Goal: Information Seeking & Learning: Learn about a topic

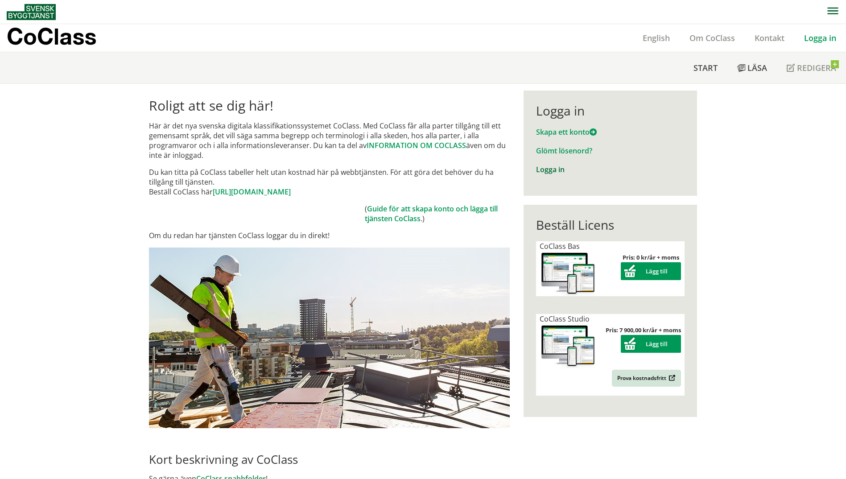
click at [547, 168] on link "Logga in" at bounding box center [550, 170] width 29 height 10
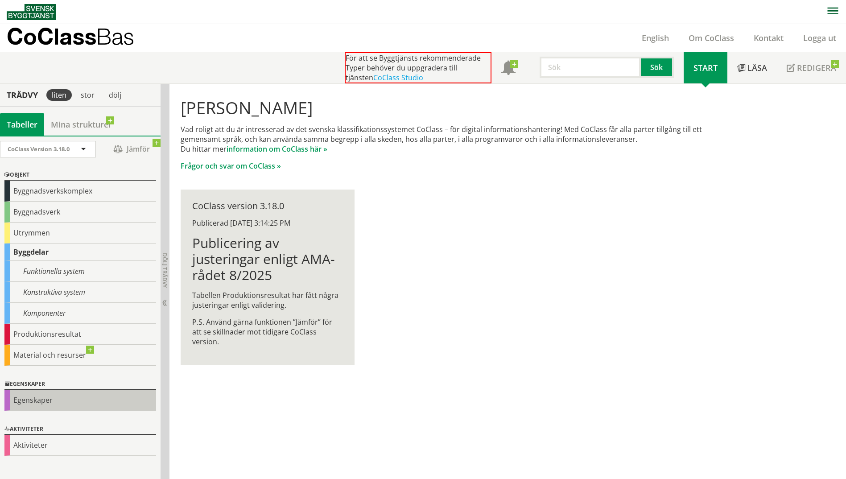
click at [61, 401] on div "Egenskaper" at bounding box center [80, 400] width 152 height 21
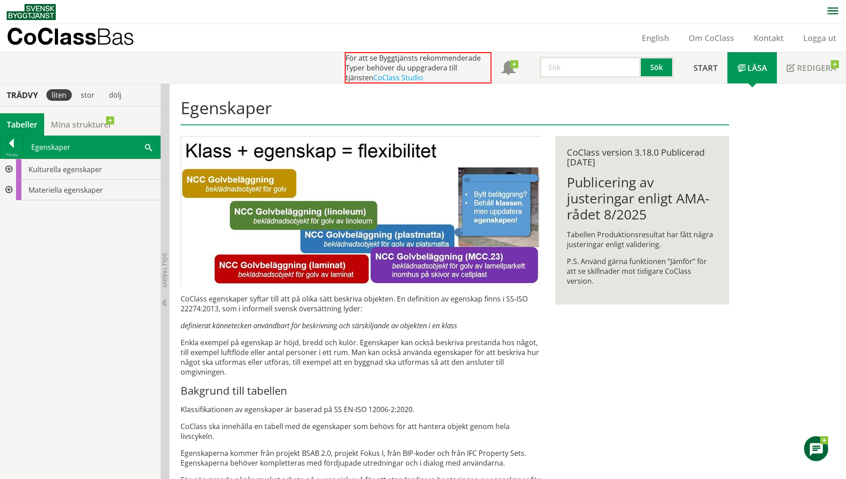
click at [11, 189] on div at bounding box center [8, 190] width 16 height 21
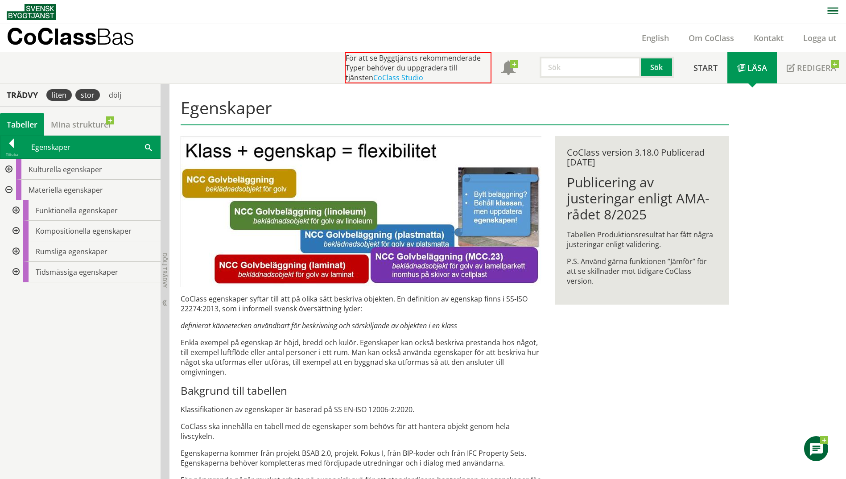
click at [82, 94] on div "stor" at bounding box center [87, 95] width 25 height 12
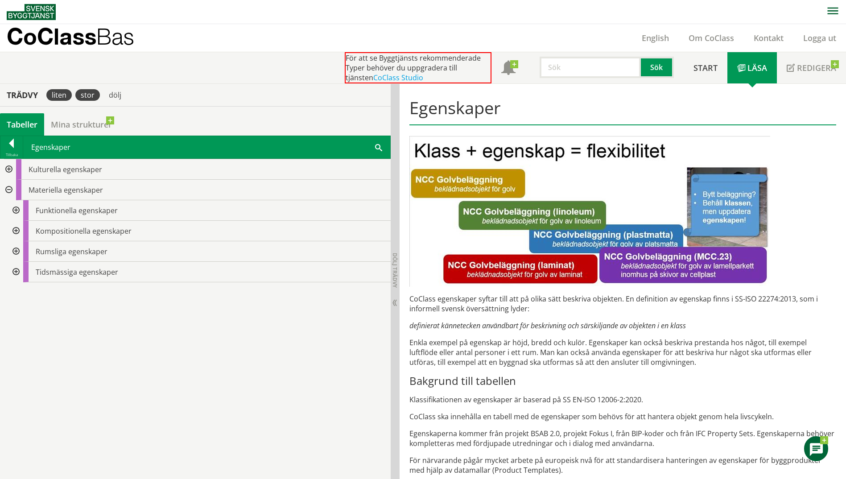
click at [57, 95] on div "liten" at bounding box center [58, 95] width 25 height 12
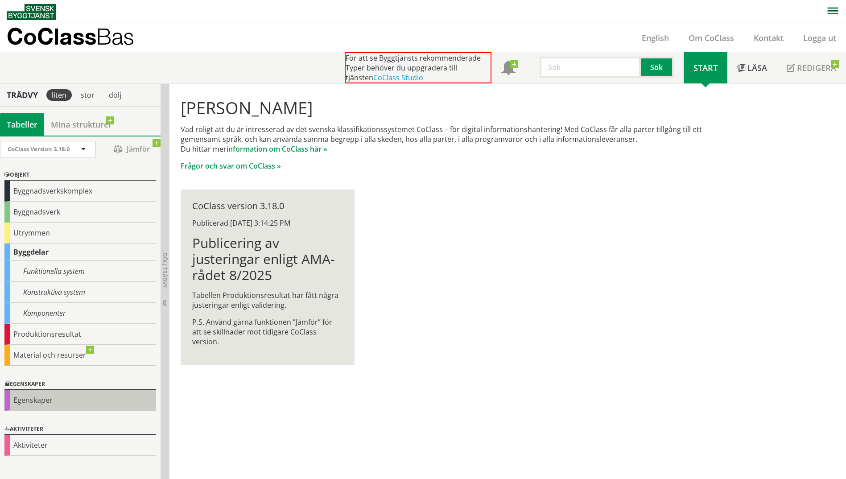
click at [70, 404] on div "Egenskaper" at bounding box center [80, 400] width 152 height 21
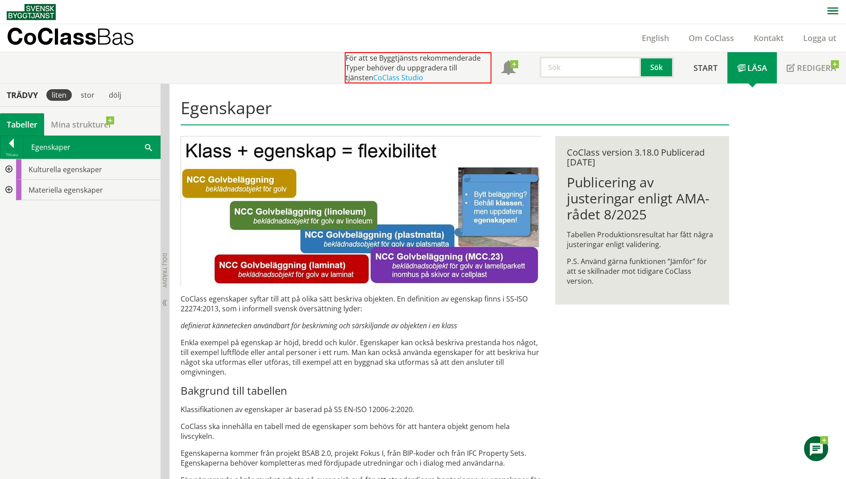
click at [8, 171] on div at bounding box center [8, 169] width 16 height 21
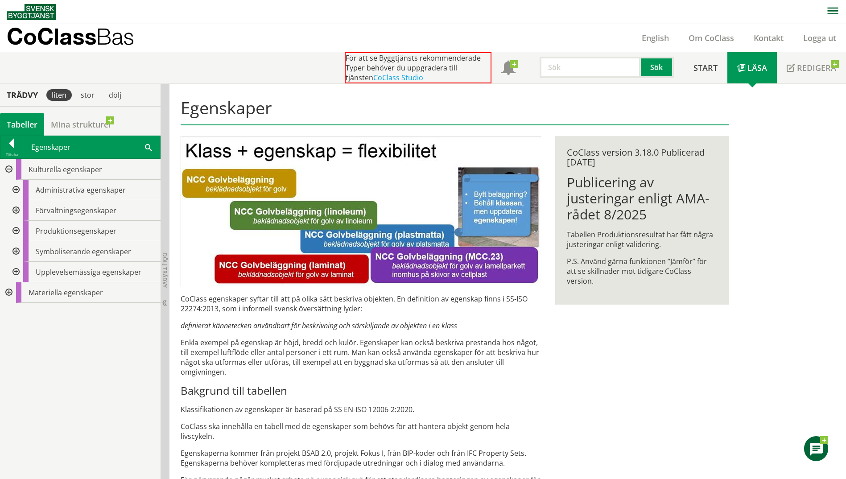
click at [10, 291] on div at bounding box center [8, 292] width 16 height 21
click at [15, 352] on div at bounding box center [15, 354] width 16 height 21
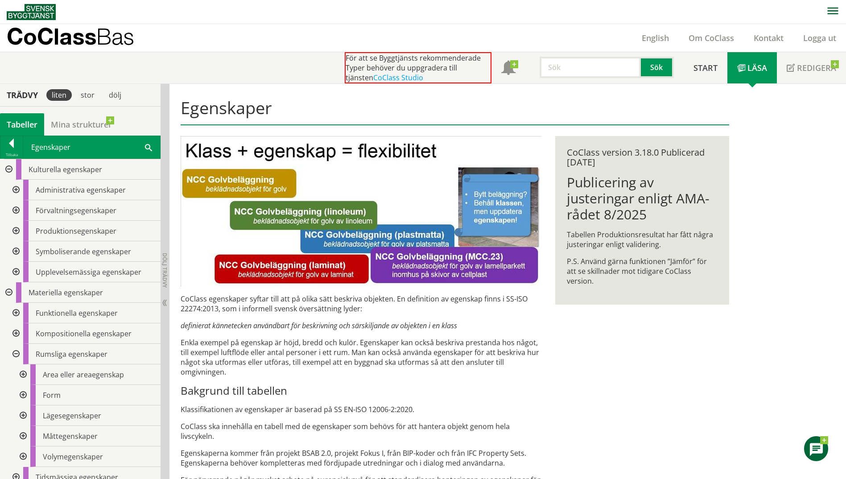
scroll to position [8, 0]
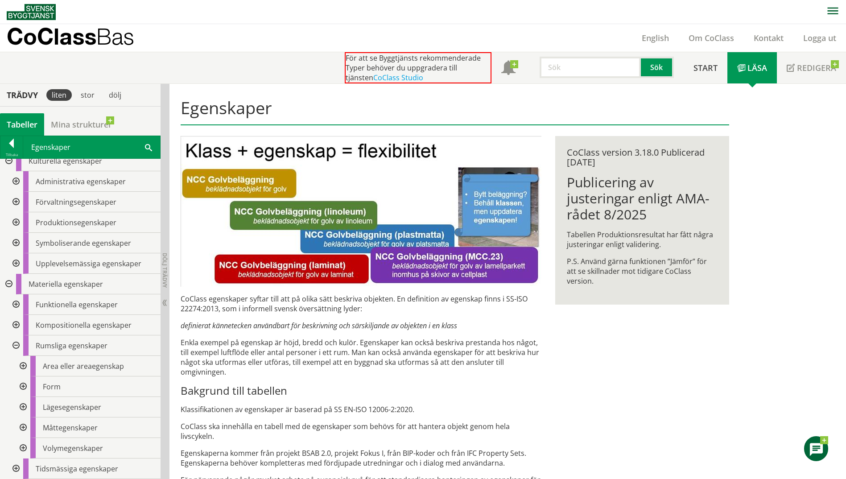
click at [22, 406] on div at bounding box center [22, 407] width 16 height 21
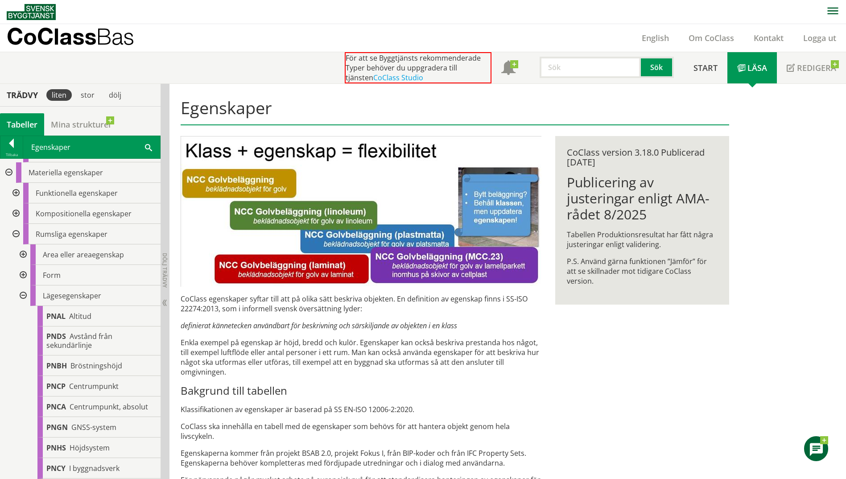
scroll to position [187, 0]
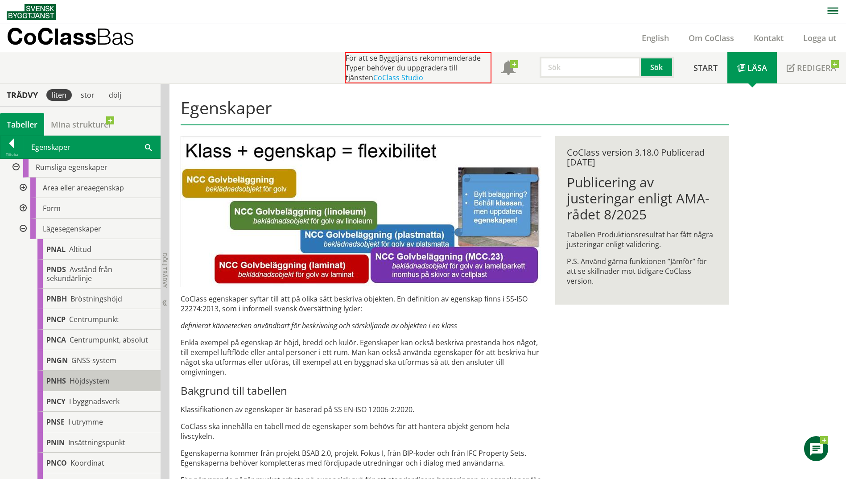
click at [95, 376] on span "Höjdsystem" at bounding box center [90, 381] width 40 height 10
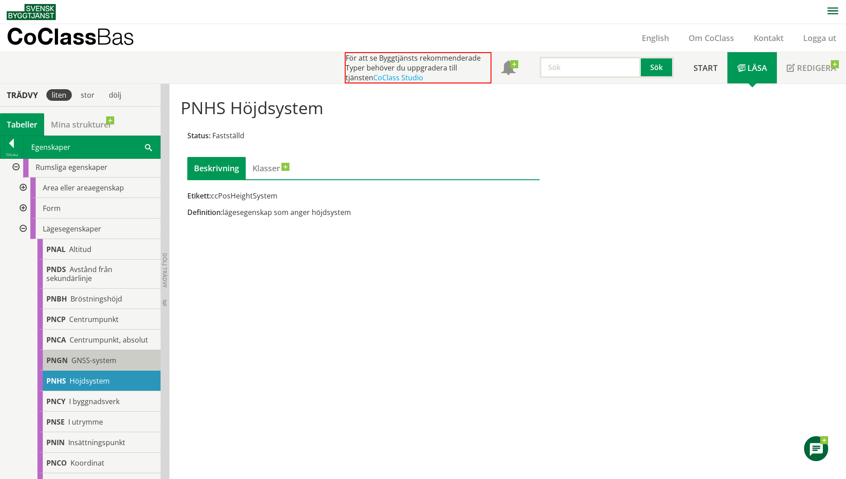
click at [74, 360] on span "GNSS-system" at bounding box center [93, 361] width 45 height 10
